Goal: Task Accomplishment & Management: Manage account settings

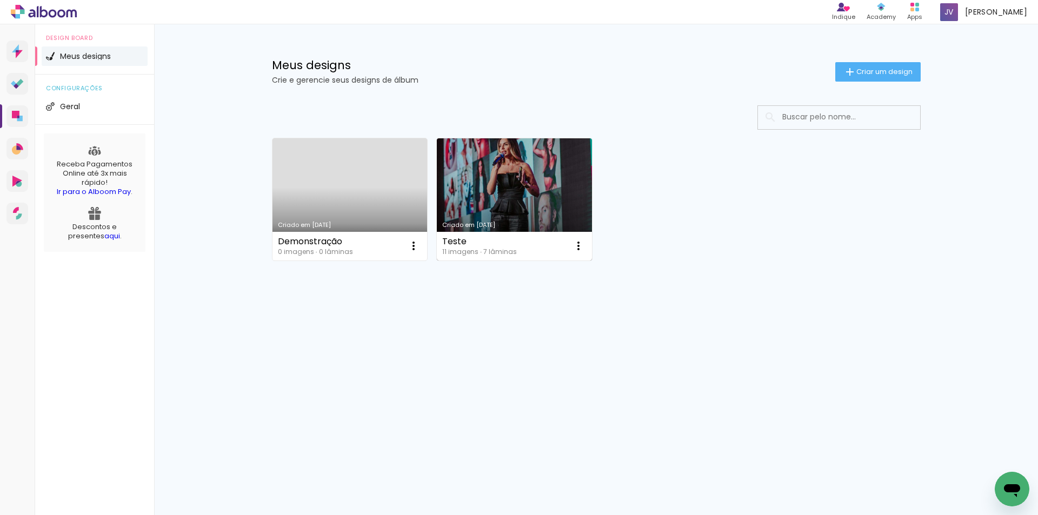
click at [499, 203] on link "Criado em 18/02/25" at bounding box center [514, 199] width 155 height 122
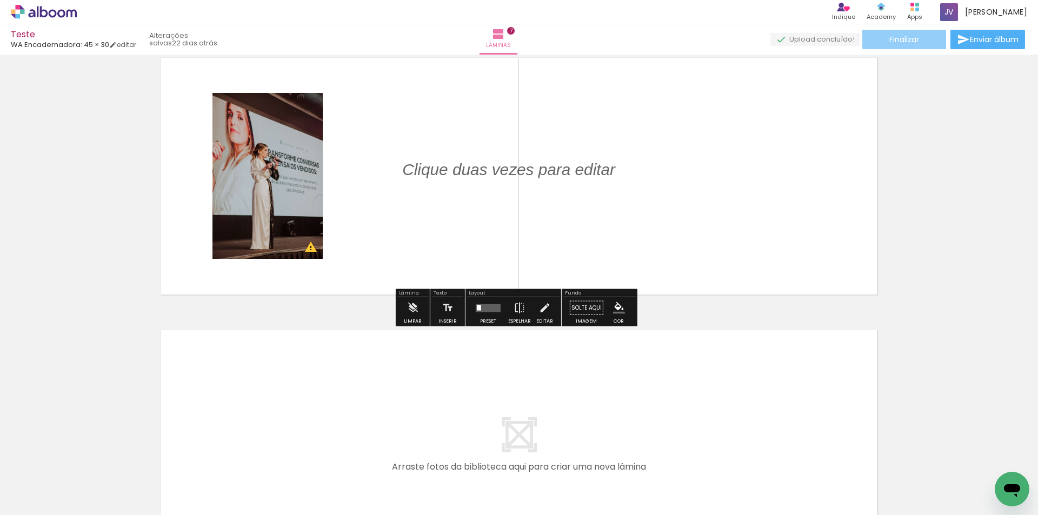
scroll to position [1830, 0]
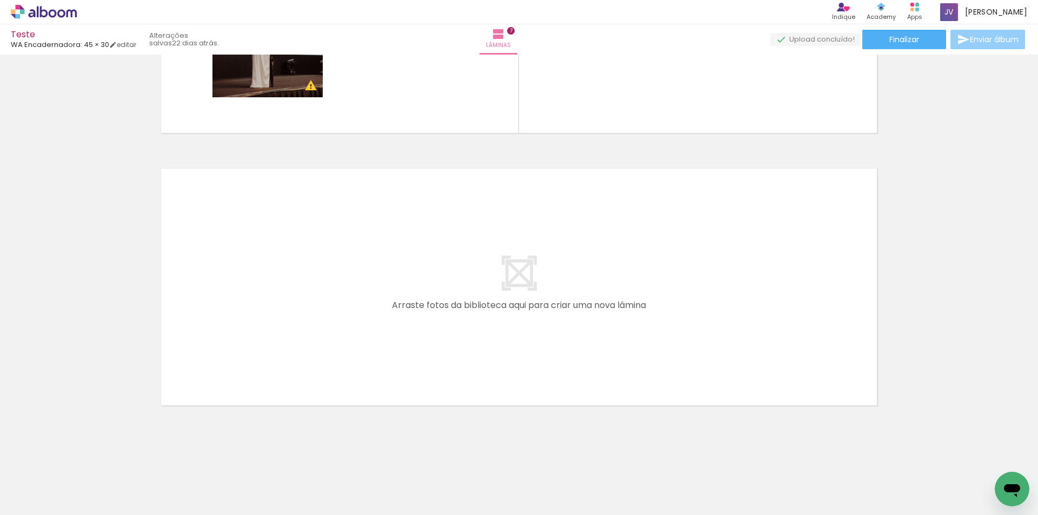
click at [977, 39] on span "Enviar álbum" at bounding box center [994, 40] width 49 height 8
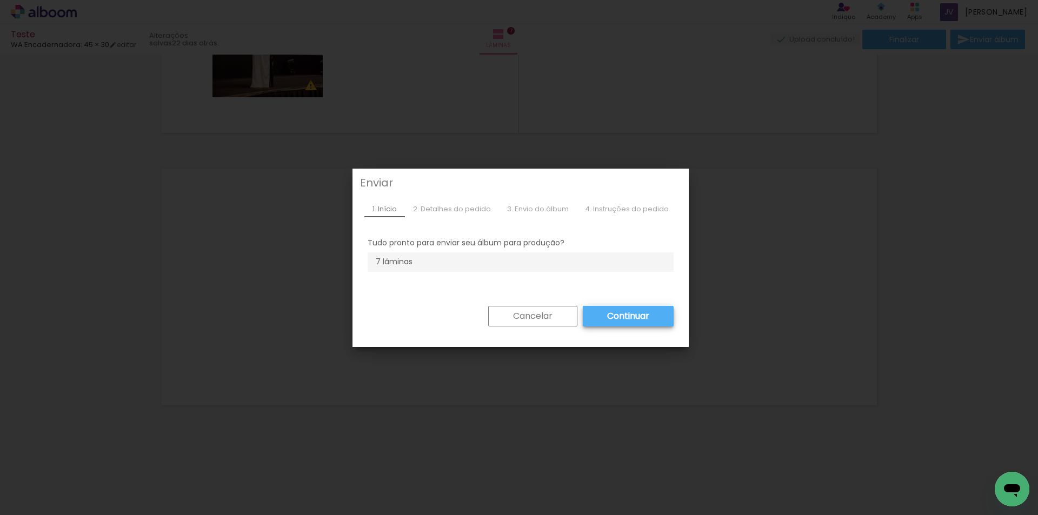
click at [462, 211] on div "2. Detalhes do pedido" at bounding box center [452, 209] width 94 height 16
click at [0, 0] on slot "Continuar" at bounding box center [0, 0] width 0 height 0
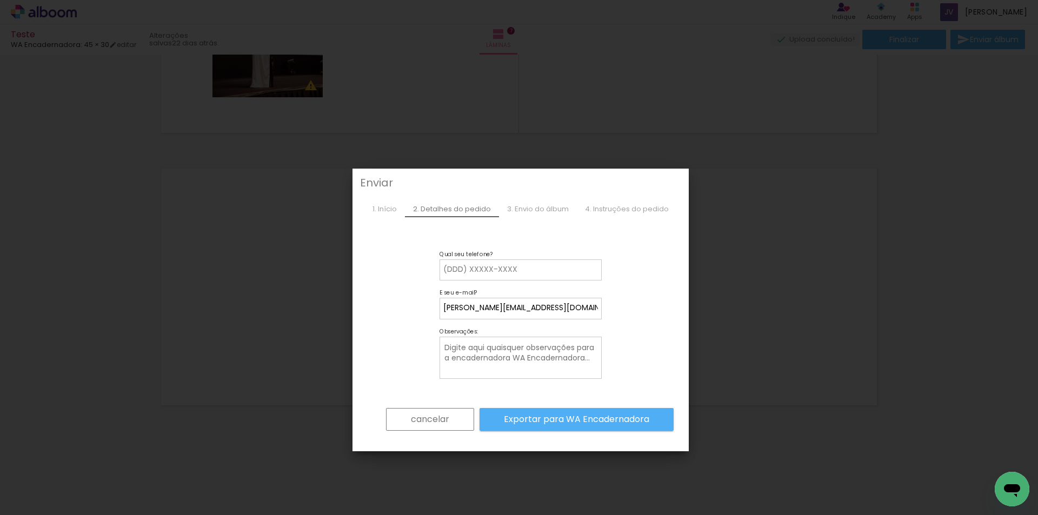
click at [857, 162] on iron-overlay-backdrop at bounding box center [519, 257] width 1038 height 515
click at [410, 426] on paper-button "cancelar" at bounding box center [430, 419] width 88 height 23
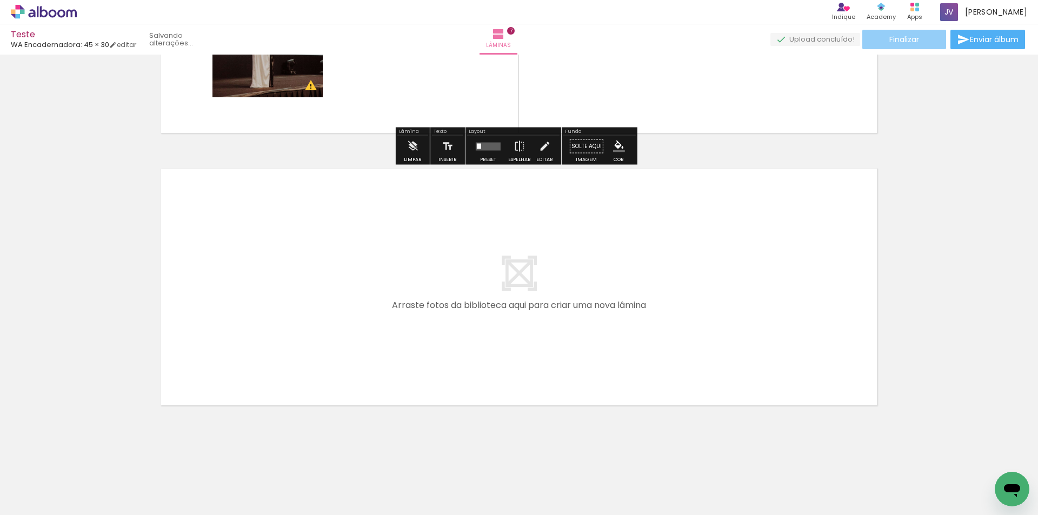
click at [914, 34] on paper-button "Finalizar" at bounding box center [905, 39] width 84 height 19
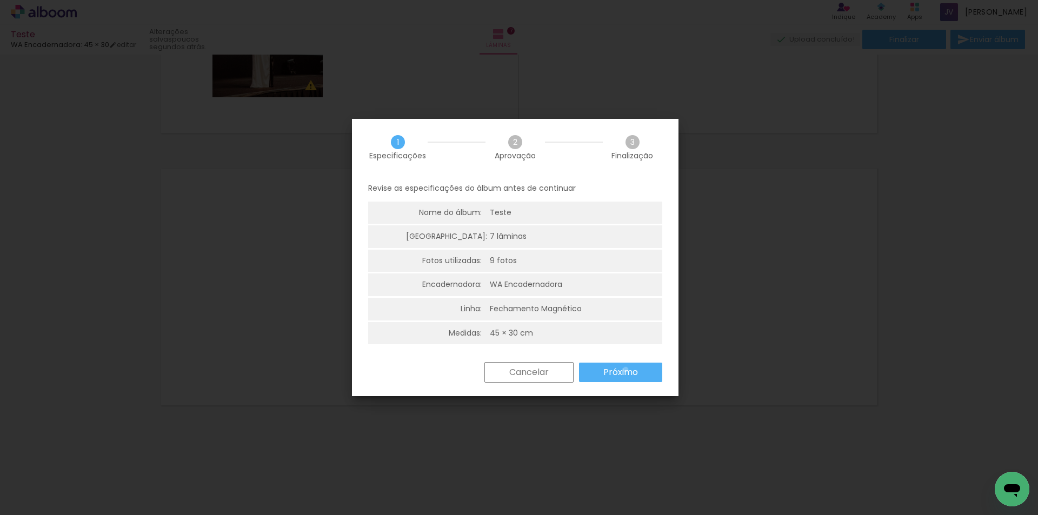
click at [0, 0] on slot "Próximo" at bounding box center [0, 0] width 0 height 0
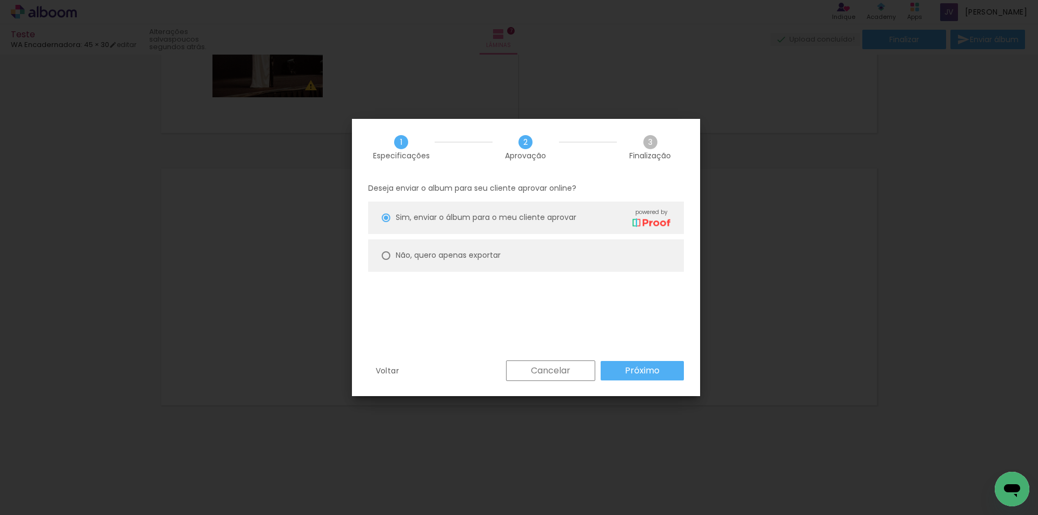
click at [520, 267] on paper-radio-button "Não, quero apenas exportar" at bounding box center [526, 256] width 316 height 32
type paper-radio-button "on"
click at [535, 214] on span "Sim, enviar o álbum para o meu cliente aprovar" at bounding box center [486, 217] width 181 height 11
type paper-radio-button "on"
click at [0, 0] on slot "Próximo" at bounding box center [0, 0] width 0 height 0
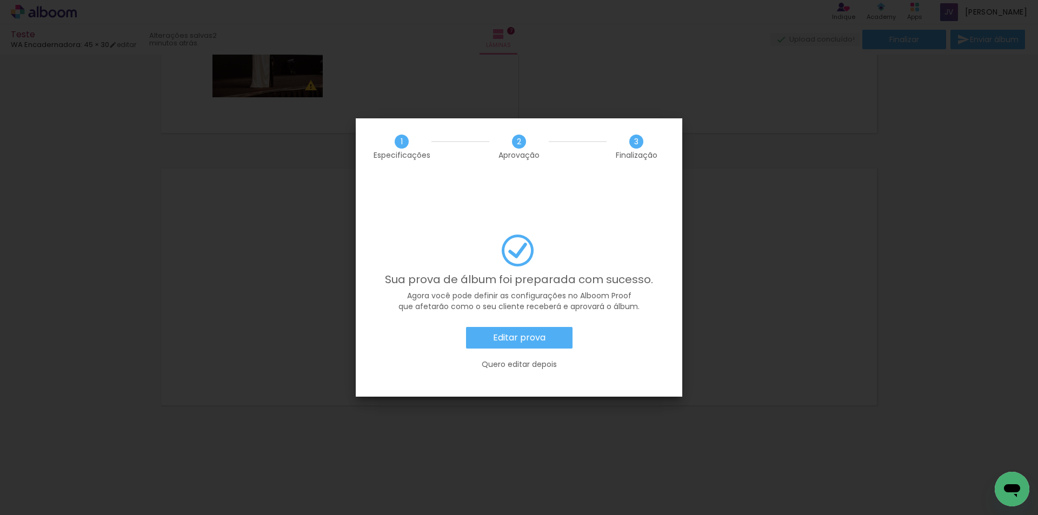
click at [0, 0] on slot "Editar prova" at bounding box center [0, 0] width 0 height 0
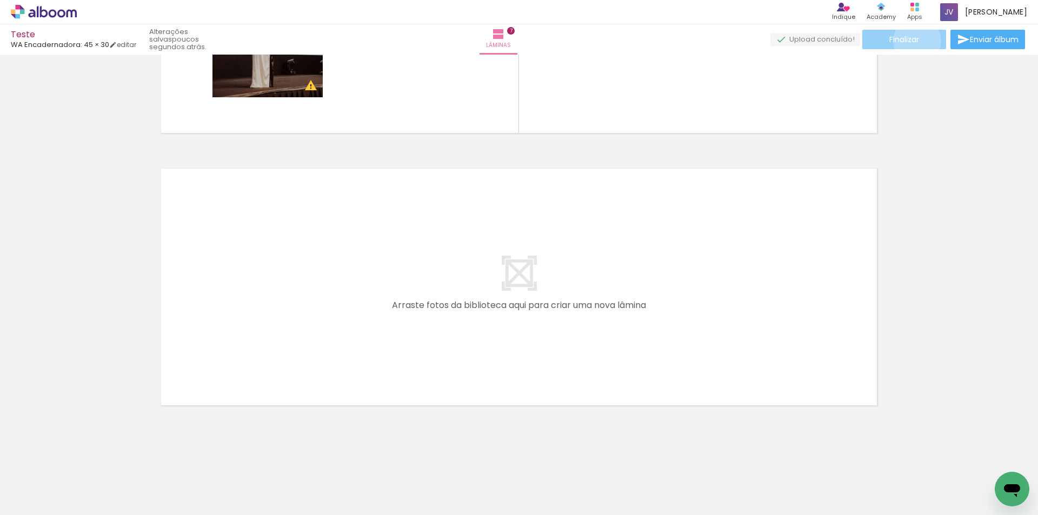
click at [913, 41] on span "Finalizar" at bounding box center [905, 40] width 30 height 8
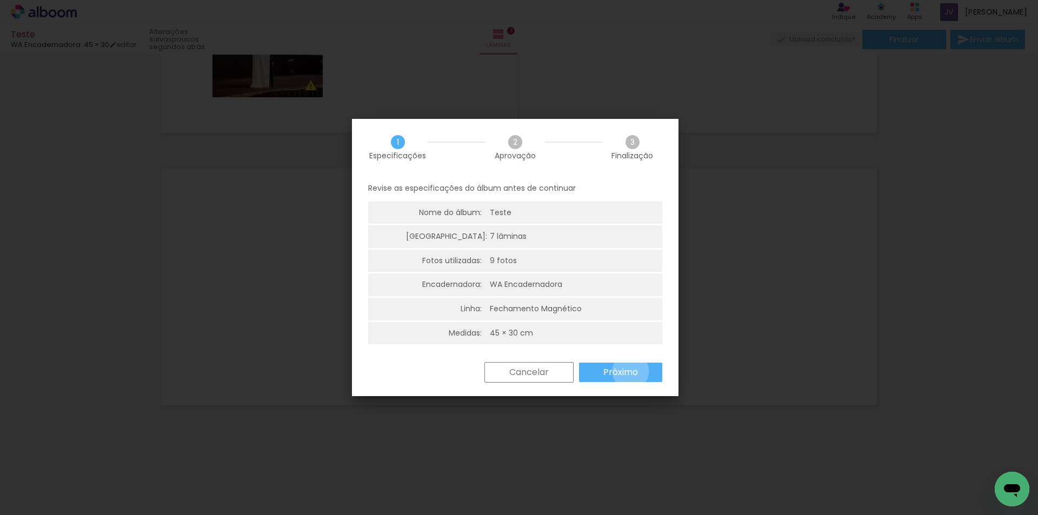
click at [0, 0] on slot "Próximo" at bounding box center [0, 0] width 0 height 0
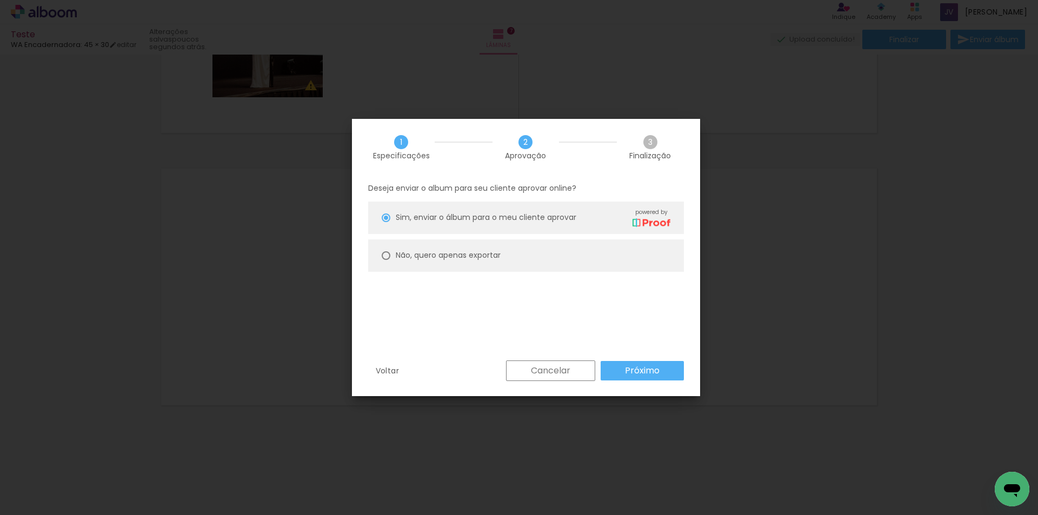
click at [0, 0] on slot "Cancelar" at bounding box center [0, 0] width 0 height 0
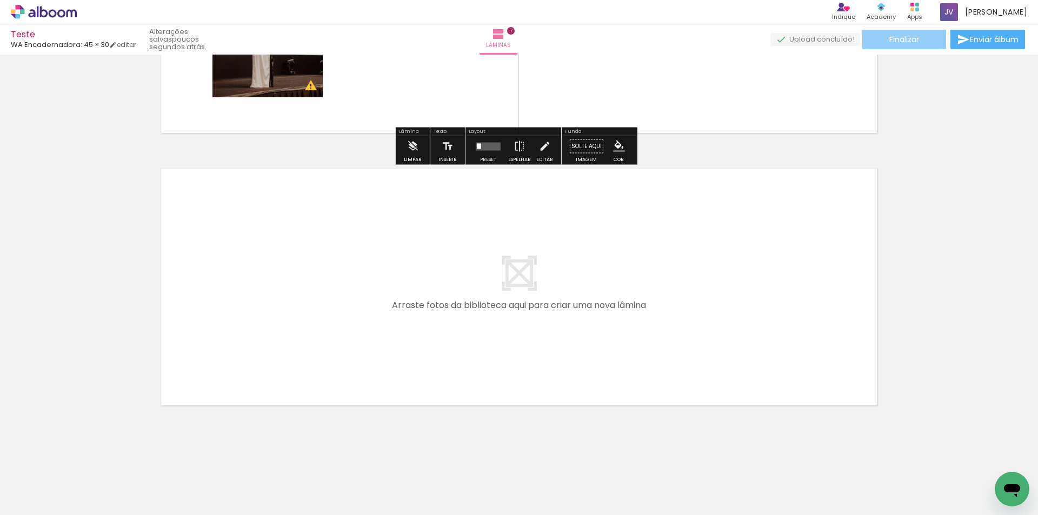
click at [897, 39] on span "Finalizar" at bounding box center [905, 40] width 30 height 8
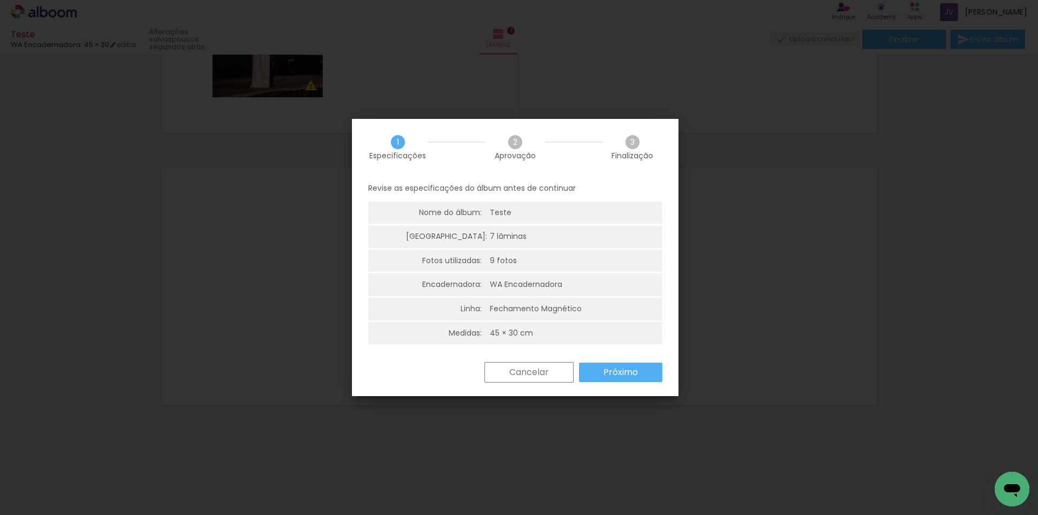
click at [0, 0] on slot "Próximo" at bounding box center [0, 0] width 0 height 0
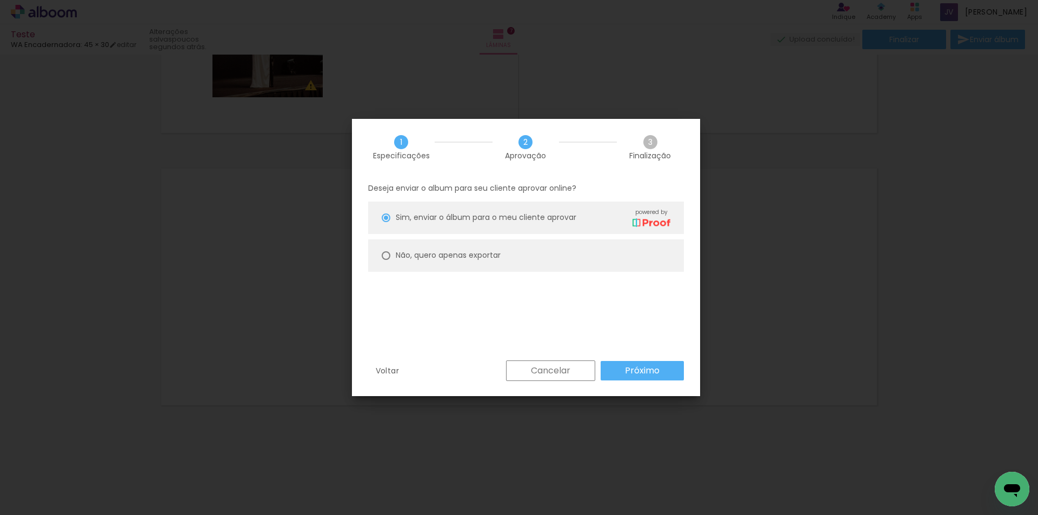
click at [662, 370] on paper-button "Próximo" at bounding box center [642, 370] width 83 height 19
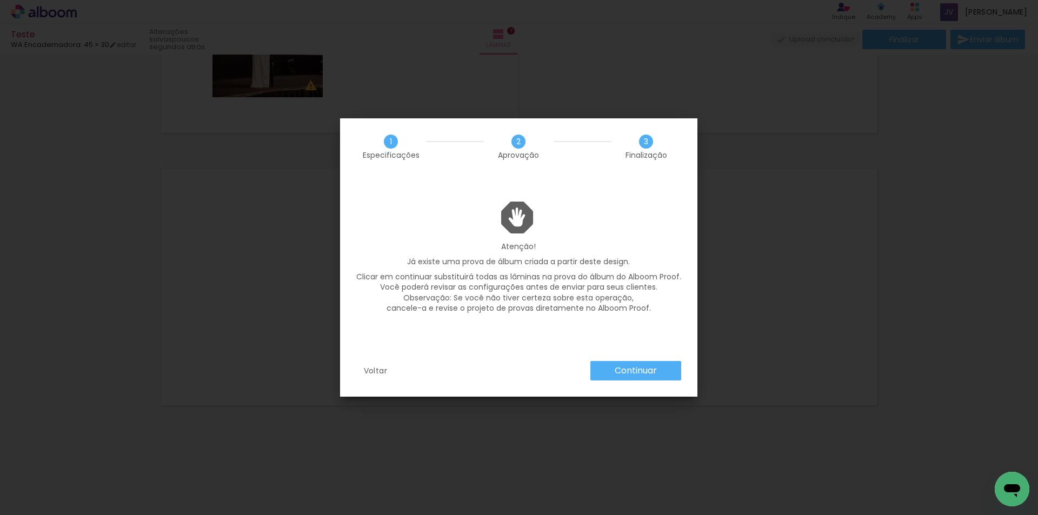
click at [0, 0] on slot "Continuar" at bounding box center [0, 0] width 0 height 0
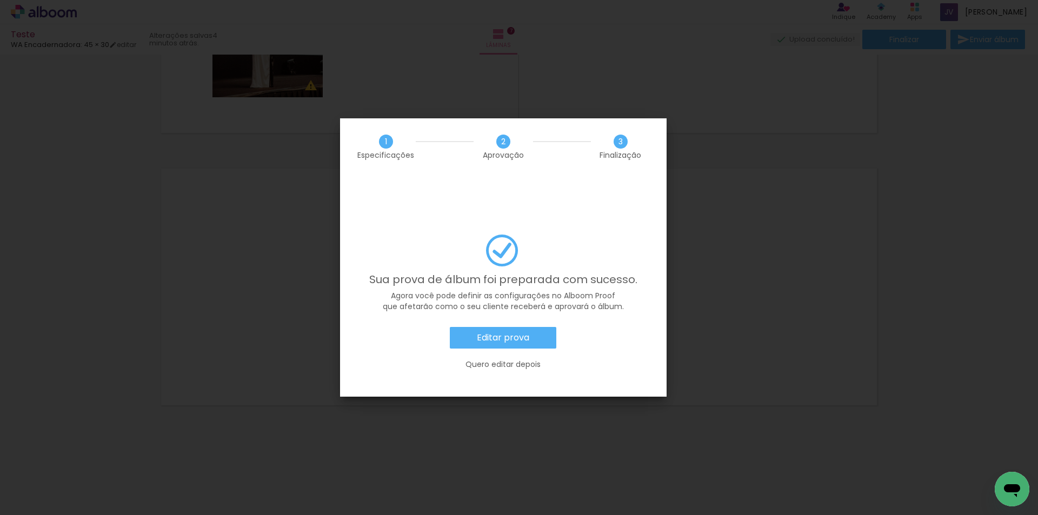
click at [0, 0] on slot "Editar prova" at bounding box center [0, 0] width 0 height 0
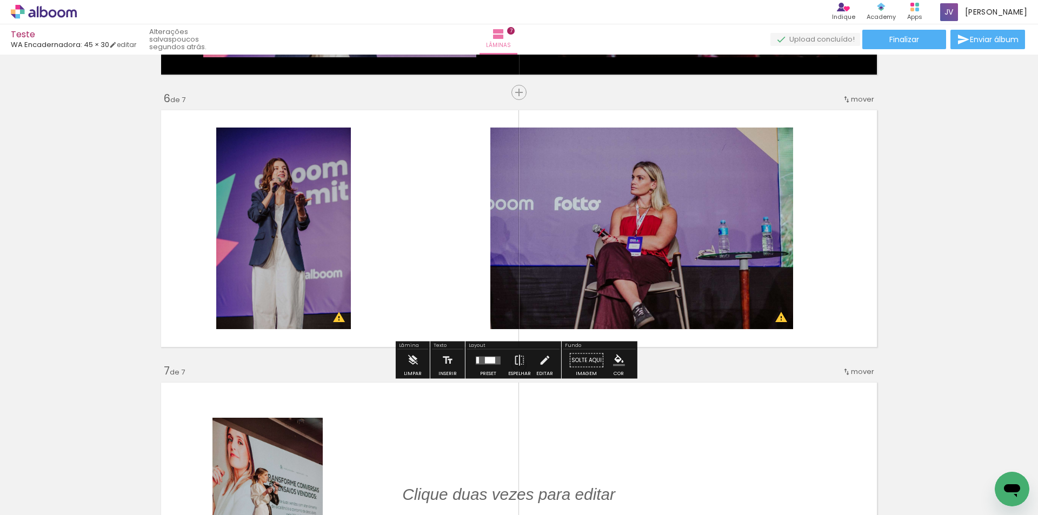
scroll to position [1072, 0]
